Goal: Find specific fact

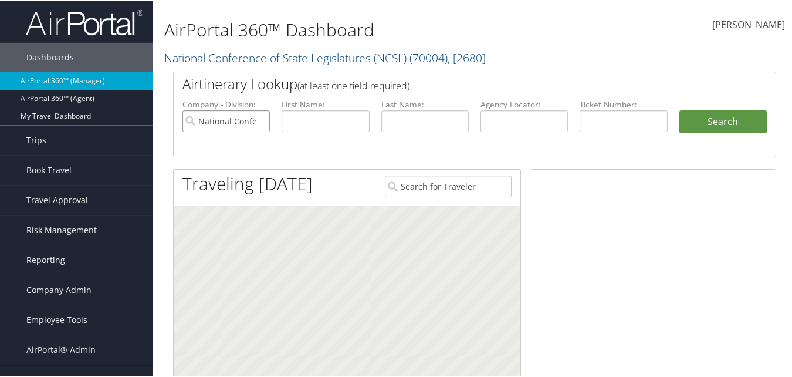
click at [257, 123] on input "National Conference of State Legislatures (NCSL)" at bounding box center [226, 120] width 87 height 22
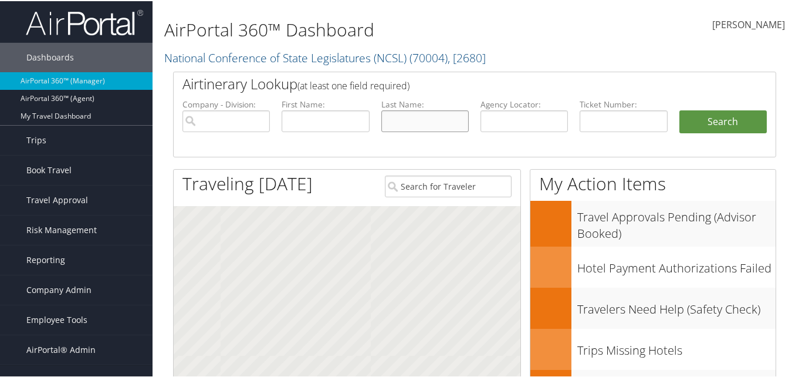
click at [407, 127] on input "text" at bounding box center [425, 120] width 87 height 22
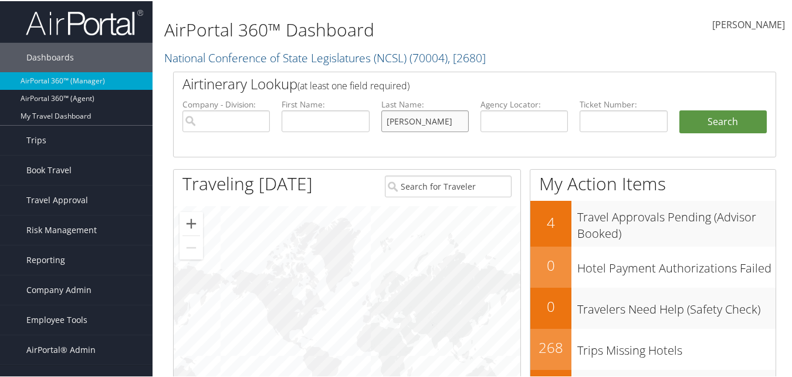
type input "[PERSON_NAME]"
click at [680, 109] on button "Search" at bounding box center [723, 120] width 87 height 23
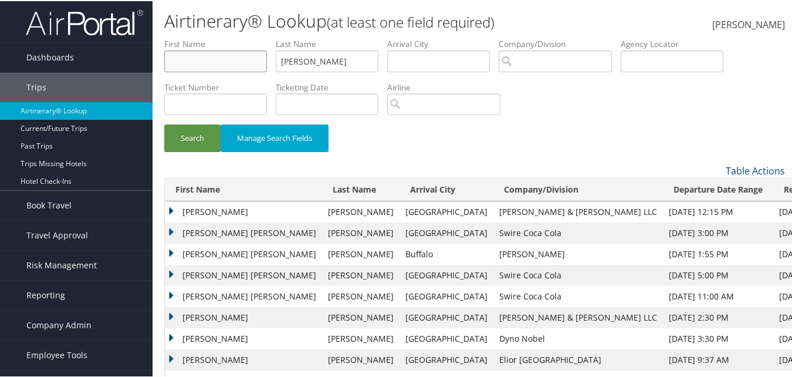
click at [230, 56] on input "text" at bounding box center [215, 60] width 103 height 22
click at [164, 123] on button "Search" at bounding box center [192, 137] width 56 height 28
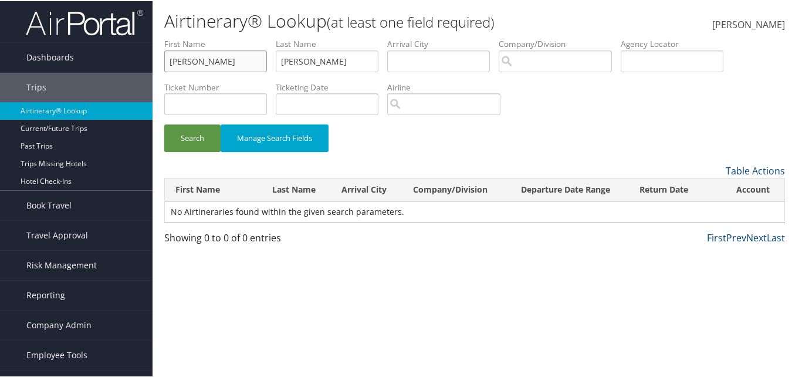
drag, startPoint x: 227, startPoint y: 60, endPoint x: 157, endPoint y: 59, distance: 70.5
click at [164, 59] on form "First Name brian Last Name schaefer Departure City Arrival City Company/Divisio…" at bounding box center [474, 100] width 621 height 126
click at [164, 123] on button "Search" at bounding box center [192, 137] width 56 height 28
type input "b"
type input "brian"
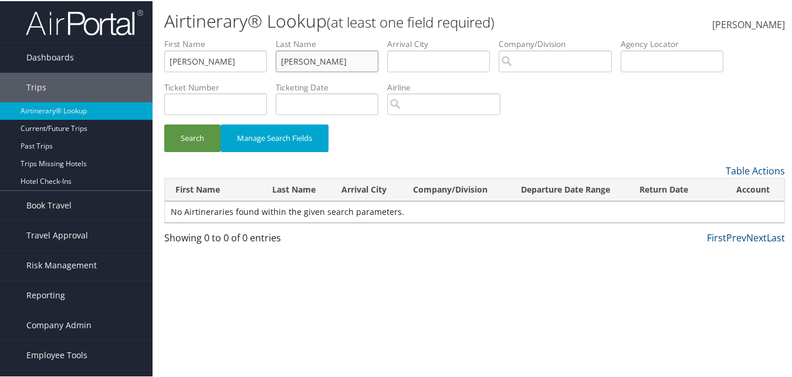
click at [303, 61] on input "[PERSON_NAME]" at bounding box center [327, 60] width 103 height 22
click at [164, 123] on button "Search" at bounding box center [192, 137] width 56 height 28
drag, startPoint x: 324, startPoint y: 61, endPoint x: 333, endPoint y: 58, distance: 9.5
click at [331, 58] on input "schafear" at bounding box center [327, 60] width 103 height 22
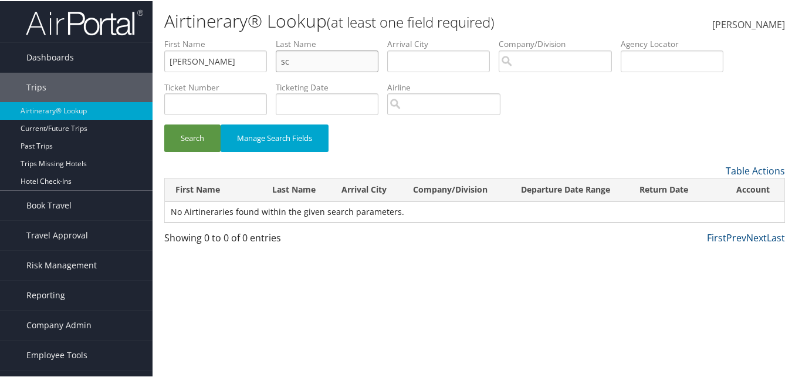
type input "s"
type input "shafer"
click at [164, 123] on button "Search" at bounding box center [192, 137] width 56 height 28
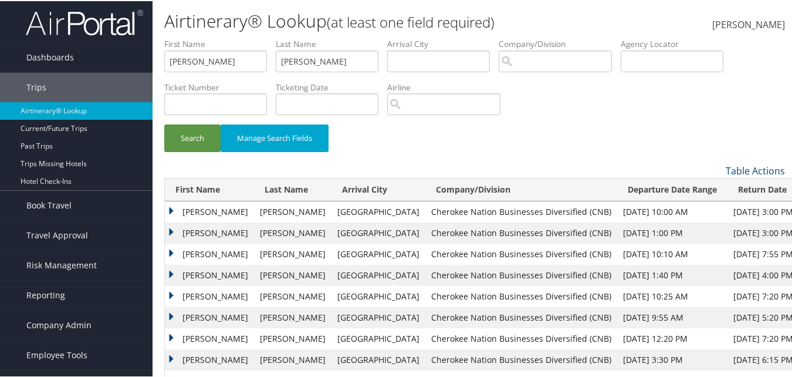
click at [174, 209] on td "BRIAN L" at bounding box center [209, 210] width 89 height 21
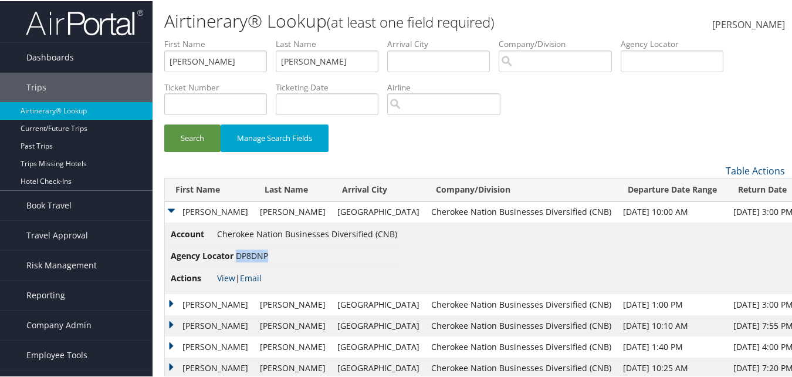
drag, startPoint x: 269, startPoint y: 257, endPoint x: 237, endPoint y: 258, distance: 32.3
click at [237, 258] on li "Agency Locator DP8DNP" at bounding box center [284, 255] width 227 height 22
copy span "DP8DNP"
click at [288, 249] on li "Agency Locator DP8DNP" at bounding box center [284, 255] width 227 height 22
drag, startPoint x: 270, startPoint y: 255, endPoint x: 237, endPoint y: 258, distance: 33.0
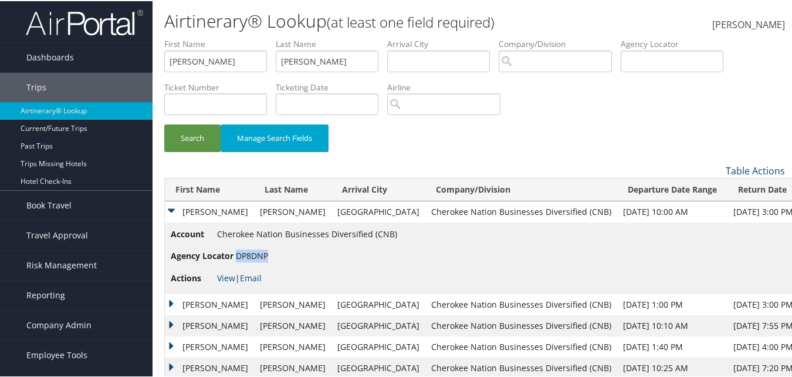
click at [237, 258] on li "Agency Locator DP8DNP" at bounding box center [284, 255] width 227 height 22
copy span "DP8DNP"
click at [253, 274] on link "Email" at bounding box center [251, 276] width 22 height 11
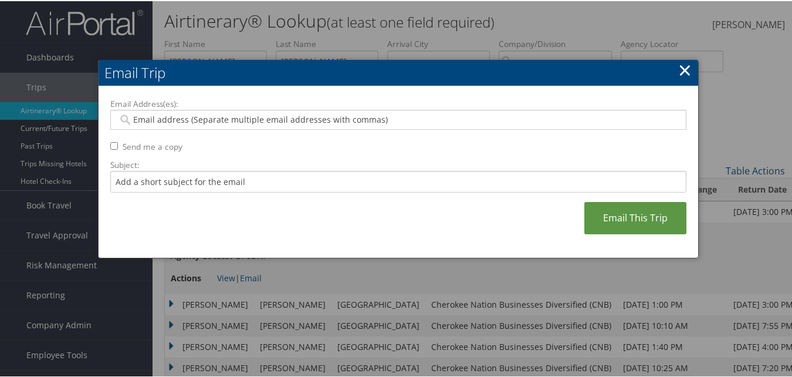
click at [682, 70] on link "×" at bounding box center [686, 68] width 14 height 23
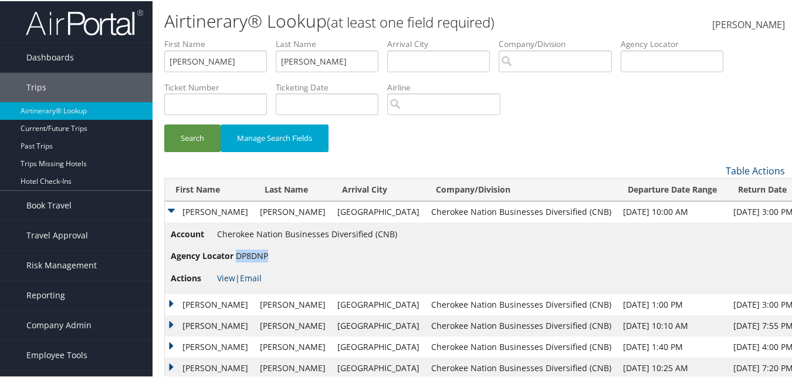
drag, startPoint x: 269, startPoint y: 257, endPoint x: 238, endPoint y: 256, distance: 30.5
click at [238, 256] on li "Agency Locator DP8DNP" at bounding box center [284, 255] width 227 height 22
copy span "DP8DNP"
